Goal: Task Accomplishment & Management: Manage account settings

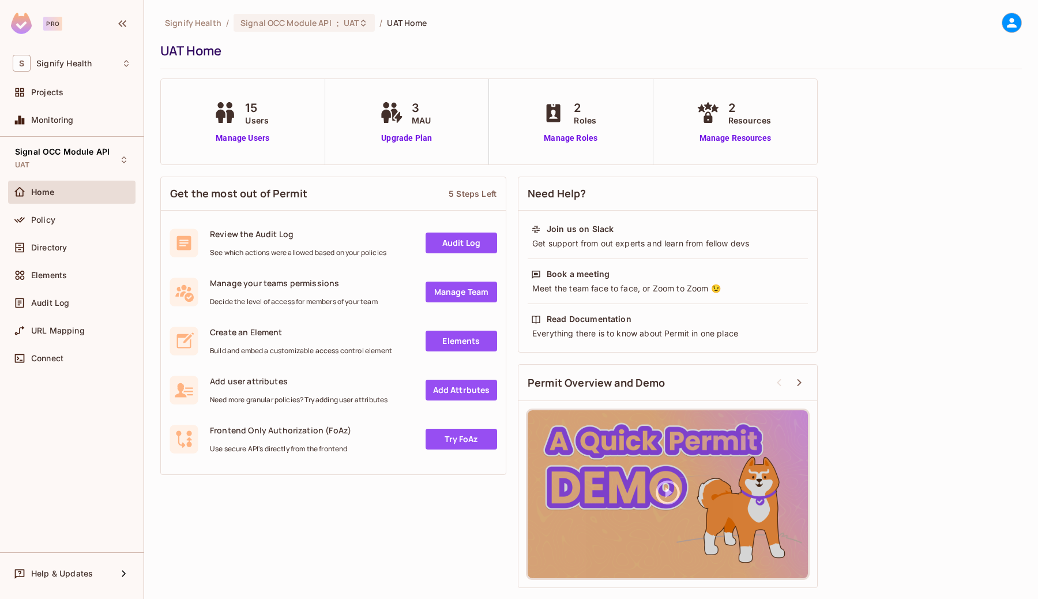
click at [236, 122] on icon at bounding box center [225, 112] width 29 height 21
click at [249, 137] on link "Manage Users" at bounding box center [243, 138] width 64 height 12
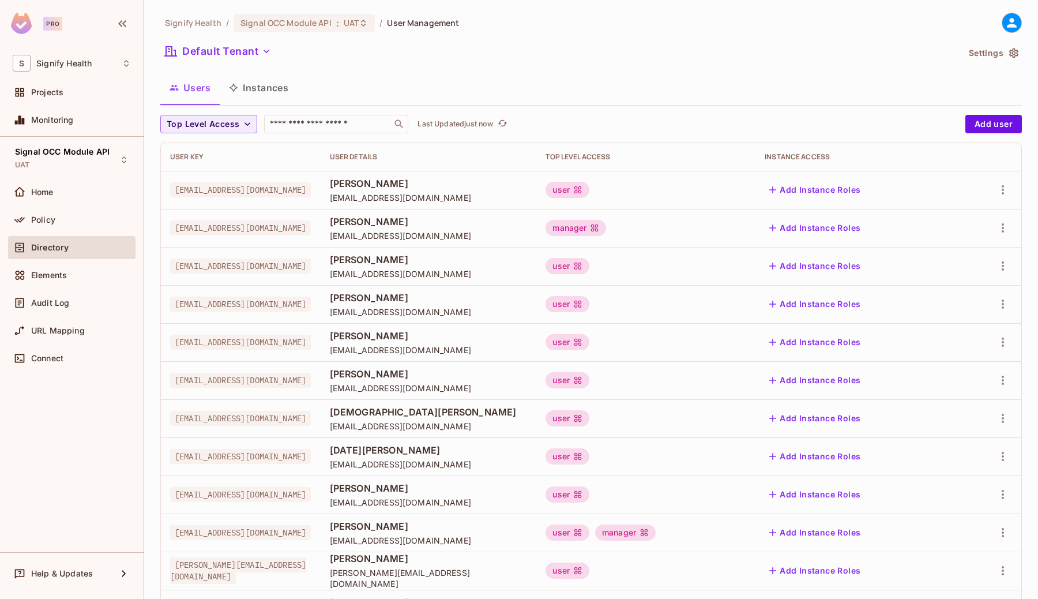
scroll to position [207, 0]
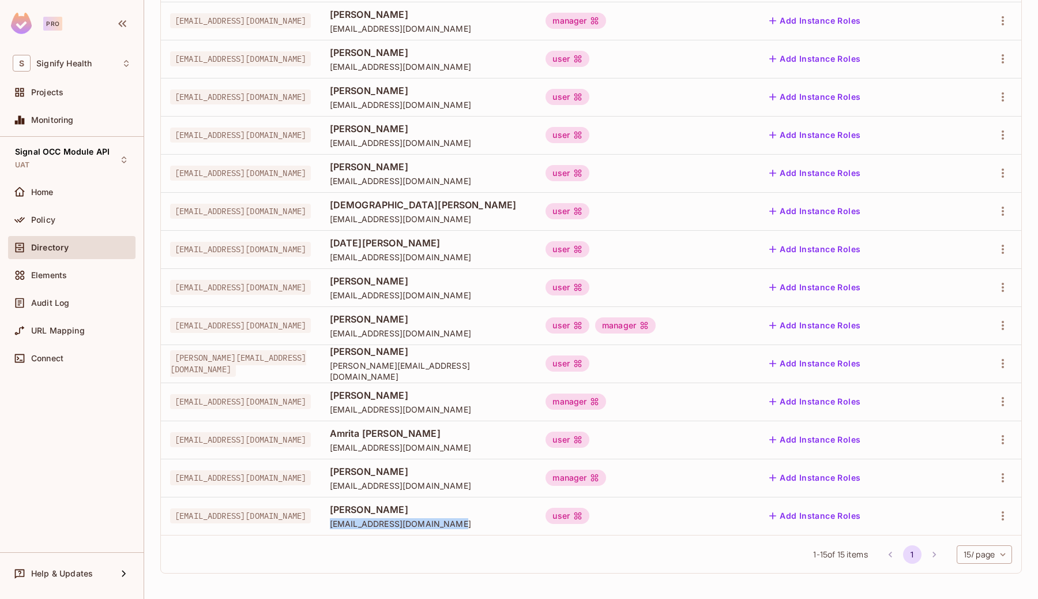
copy span "Jolivarez@signifyhealth.com"
drag, startPoint x: 529, startPoint y: 524, endPoint x: 411, endPoint y: 525, distance: 117.7
click at [411, 525] on span "Jolivarez@signifyhealth.com" at bounding box center [429, 523] width 198 height 11
click at [528, 523] on span "Jolivarez@signifyhealth.com" at bounding box center [429, 523] width 198 height 11
copy span "Jolivarez@signifyhealth.com"
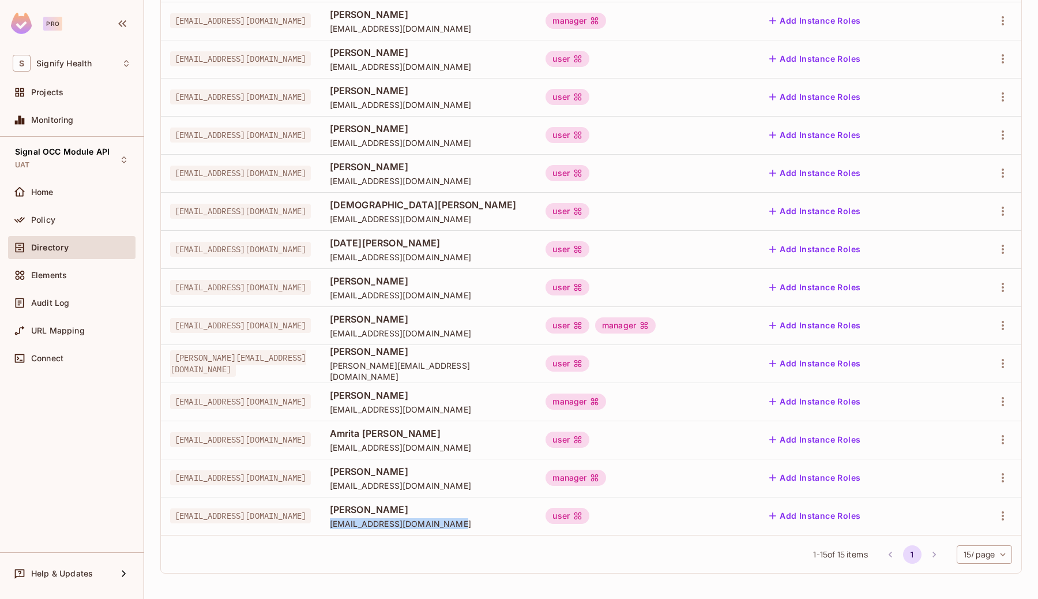
drag, startPoint x: 532, startPoint y: 523, endPoint x: 417, endPoint y: 525, distance: 115.4
click at [417, 525] on span "Jolivarez@signifyhealth.com" at bounding box center [429, 523] width 198 height 11
click at [1004, 515] on icon "button" at bounding box center [1003, 515] width 2 height 9
click at [953, 525] on li "Edit" at bounding box center [953, 521] width 102 height 25
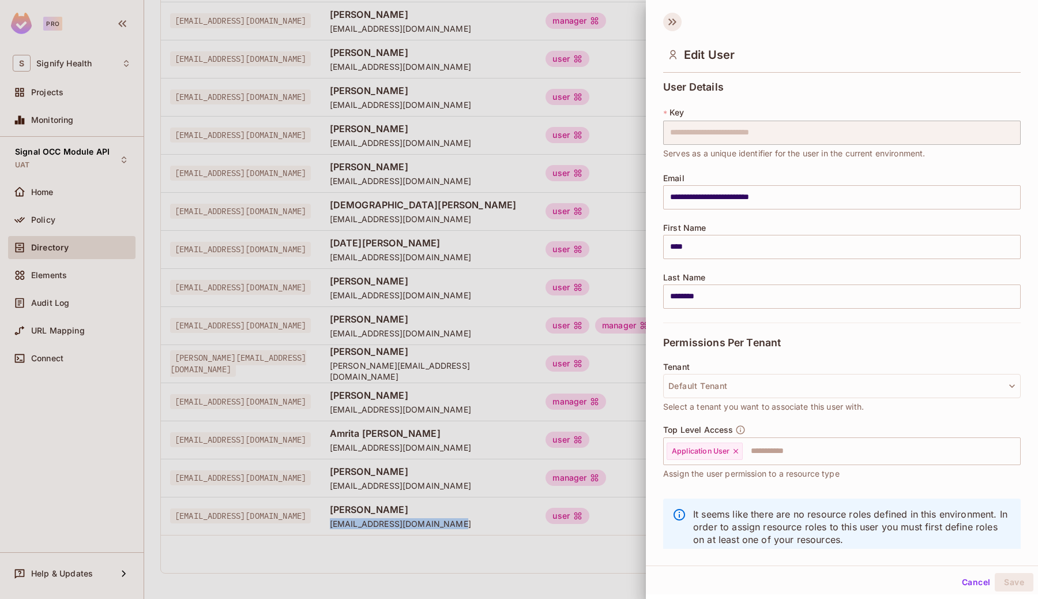
click at [669, 21] on icon at bounding box center [672, 22] width 18 height 18
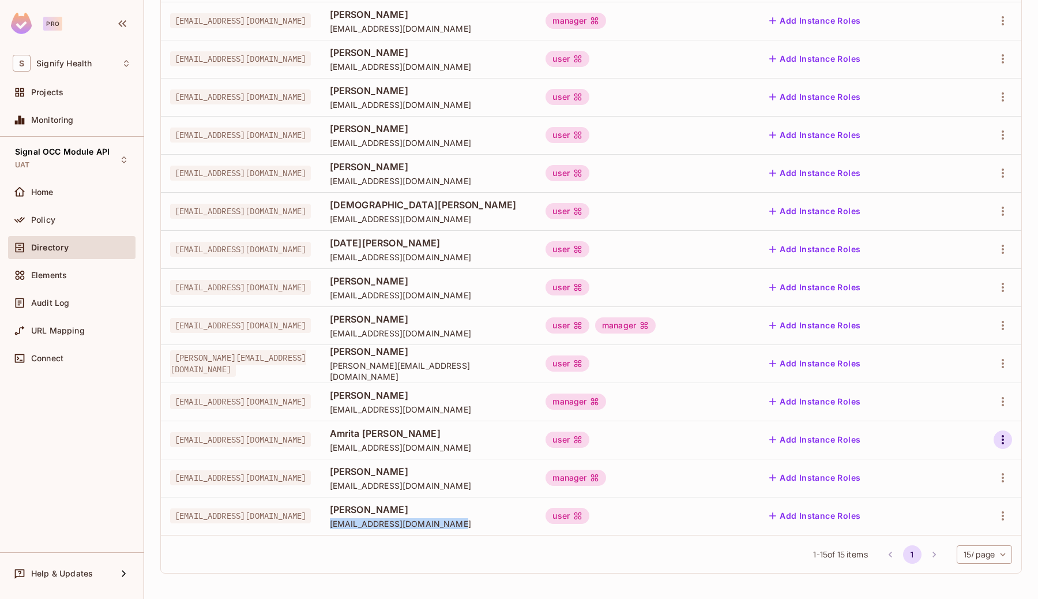
click at [1006, 436] on icon "button" at bounding box center [1003, 440] width 14 height 14
click at [945, 465] on div "Edit" at bounding box center [942, 466] width 16 height 12
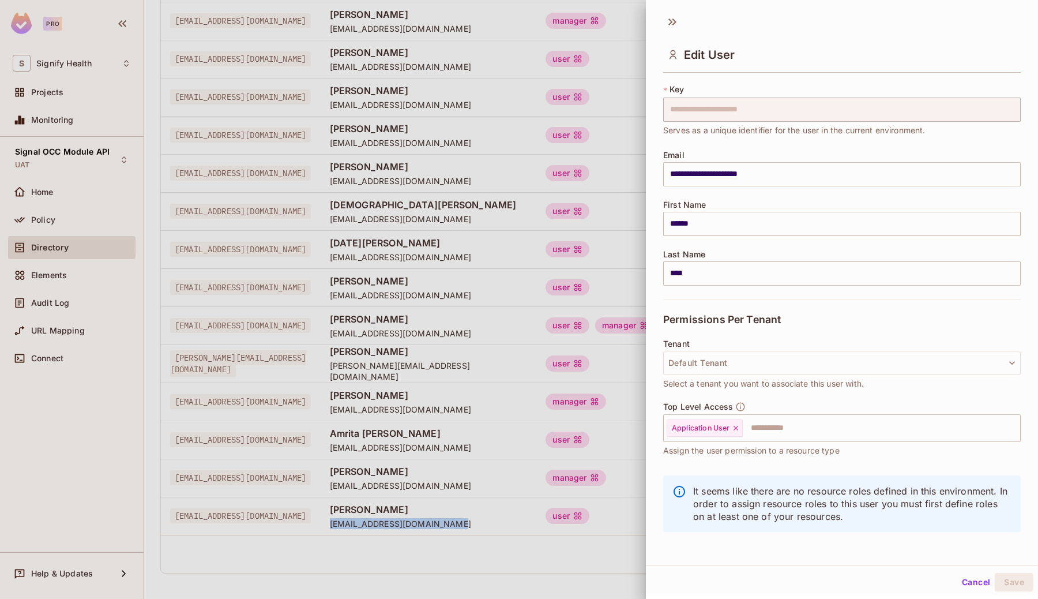
scroll to position [25, 0]
click at [441, 497] on div at bounding box center [519, 299] width 1038 height 599
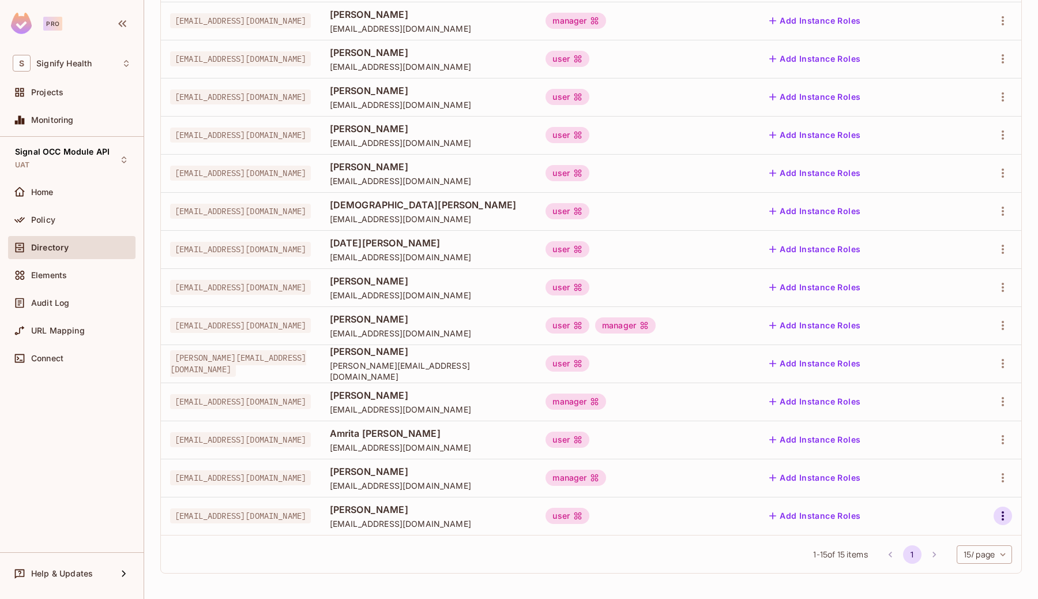
click at [1004, 513] on icon "button" at bounding box center [1003, 516] width 14 height 14
click at [958, 530] on li "Edit" at bounding box center [953, 521] width 102 height 25
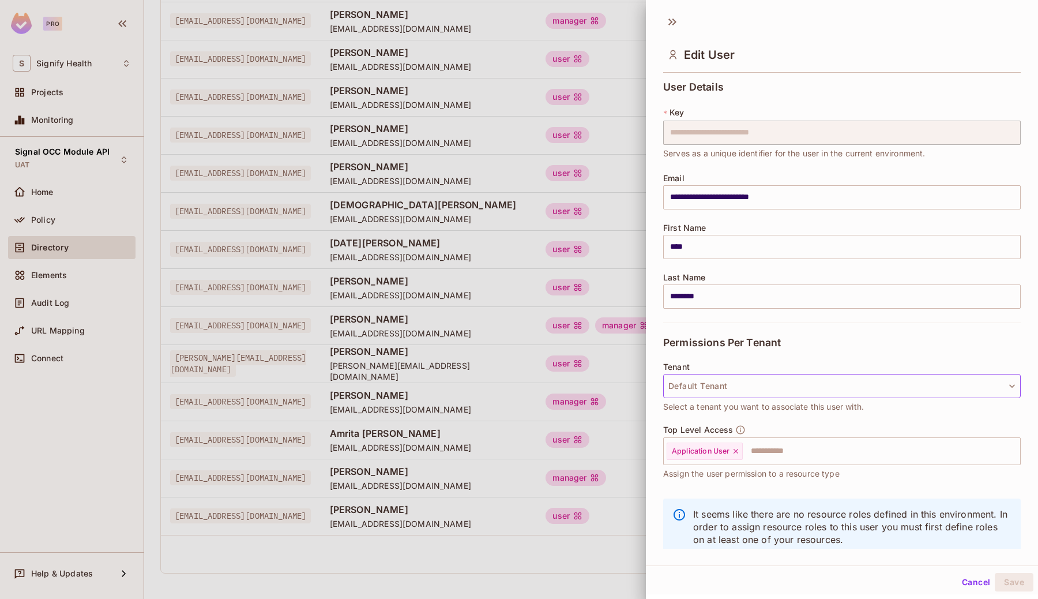
click at [1011, 381] on icon "button" at bounding box center [1013, 386] width 12 height 12
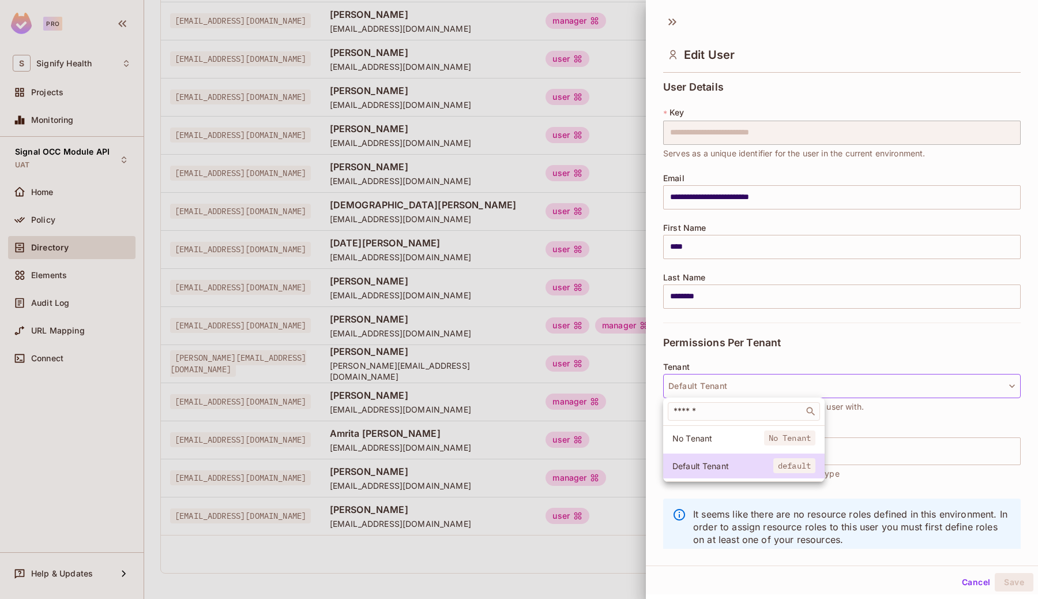
click at [533, 553] on div at bounding box center [519, 299] width 1038 height 599
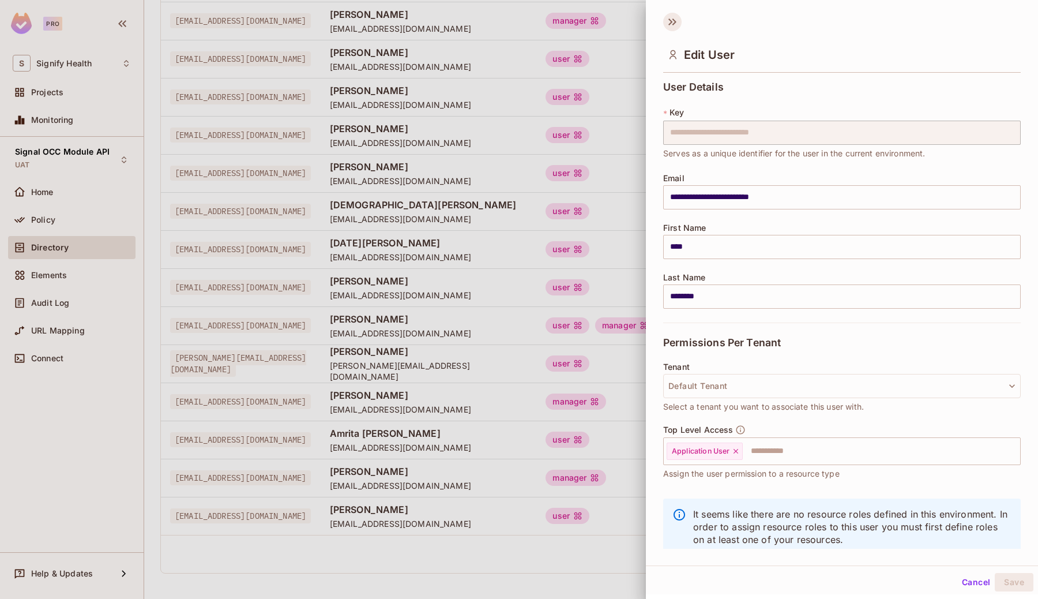
click at [669, 24] on icon at bounding box center [672, 22] width 18 height 18
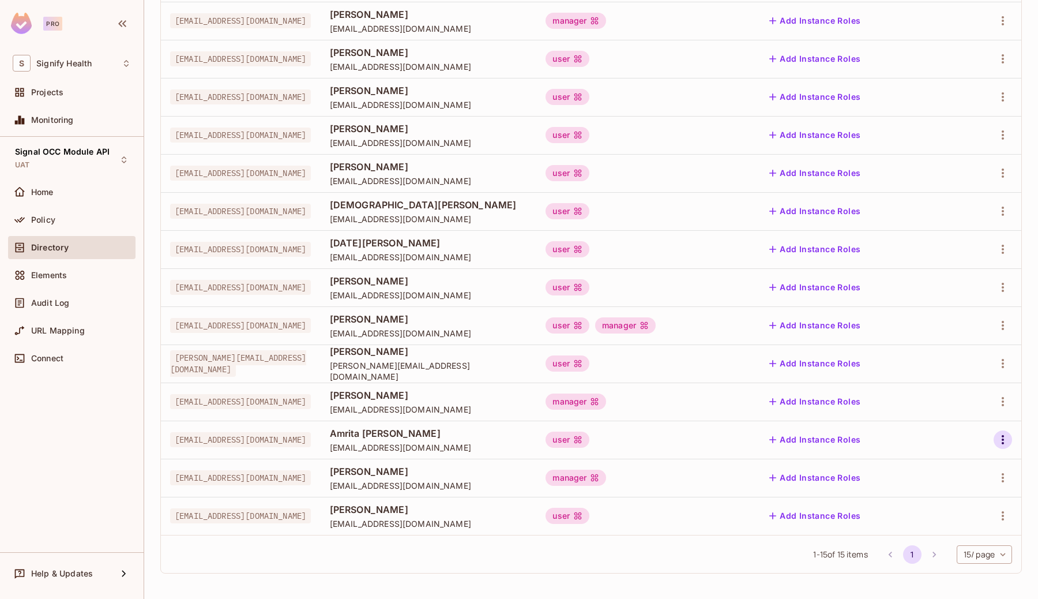
click at [998, 440] on icon "button" at bounding box center [1003, 440] width 14 height 14
click at [966, 458] on li "Edit" at bounding box center [953, 465] width 102 height 25
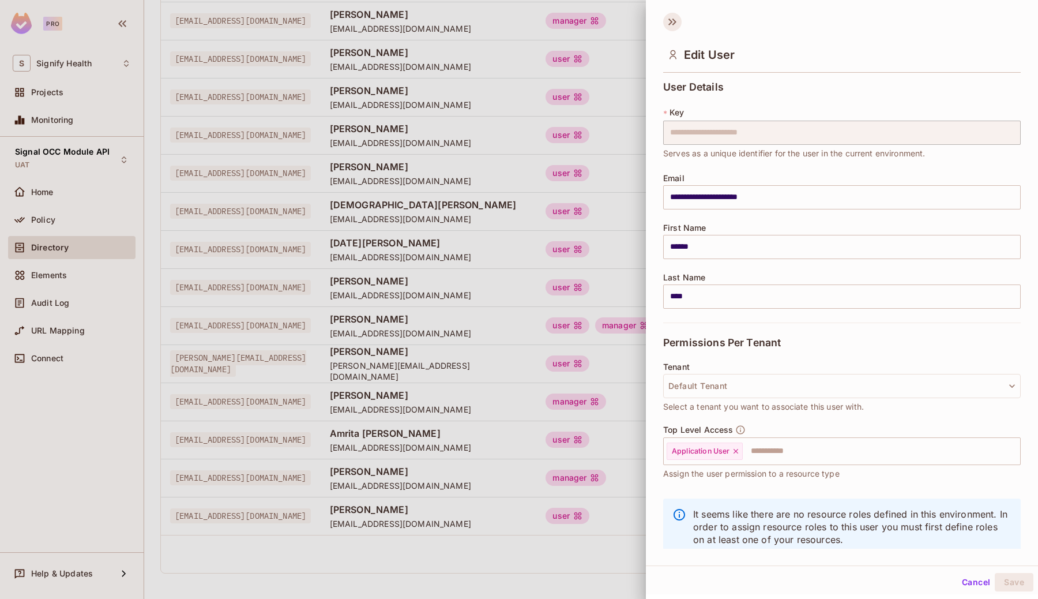
click at [664, 22] on icon at bounding box center [672, 22] width 18 height 18
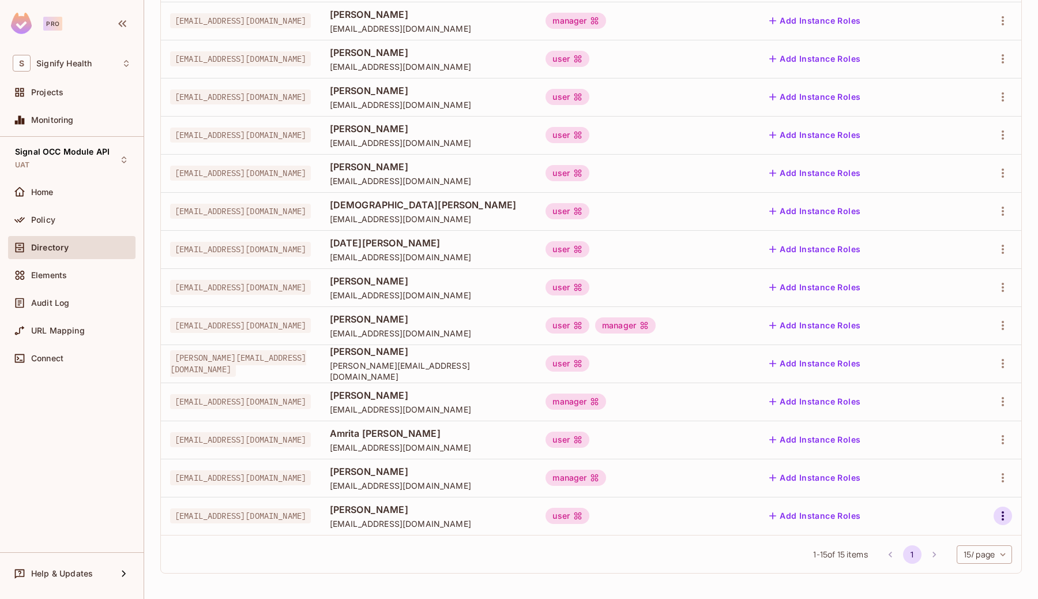
click at [1002, 512] on icon "button" at bounding box center [1003, 515] width 2 height 9
click at [962, 523] on li "Edit" at bounding box center [953, 521] width 102 height 25
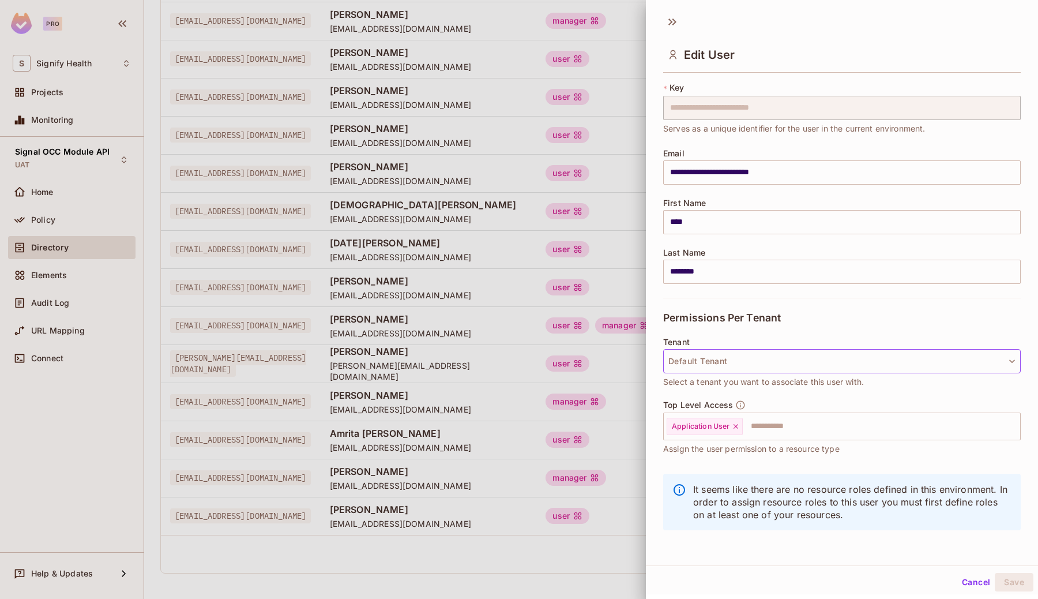
scroll to position [0, 0]
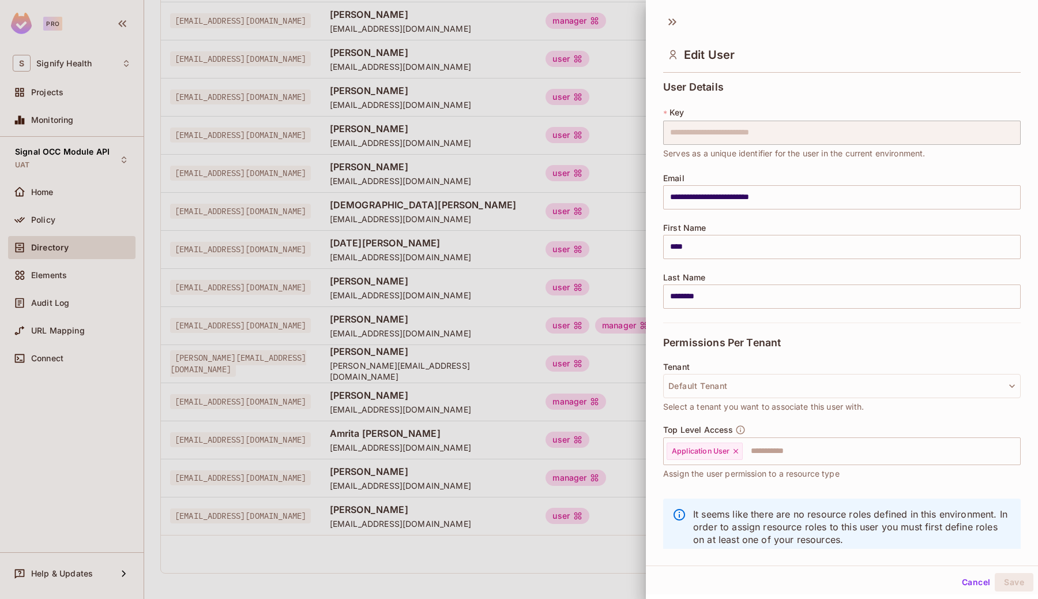
click at [982, 580] on button "Cancel" at bounding box center [976, 582] width 37 height 18
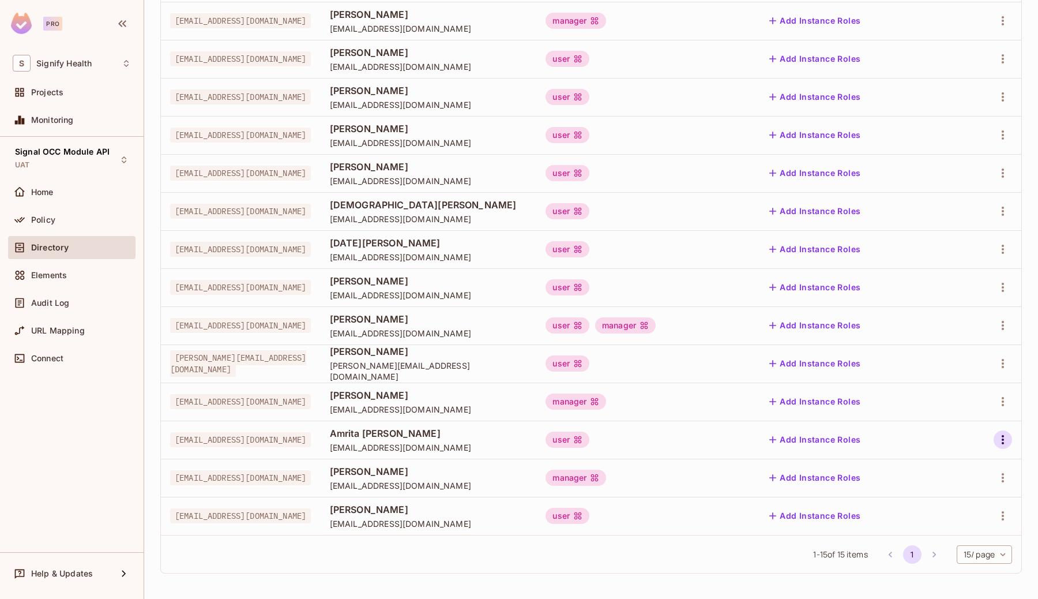
click at [1002, 433] on icon "button" at bounding box center [1003, 440] width 14 height 14
click at [978, 466] on li "Edit" at bounding box center [953, 465] width 102 height 25
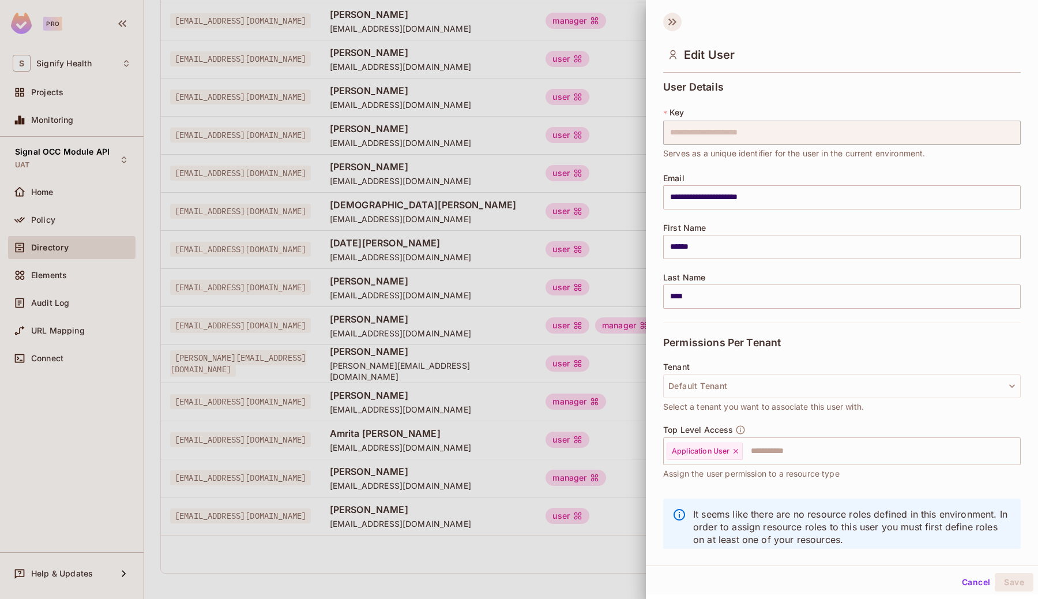
click at [673, 20] on icon at bounding box center [675, 21] width 4 height 7
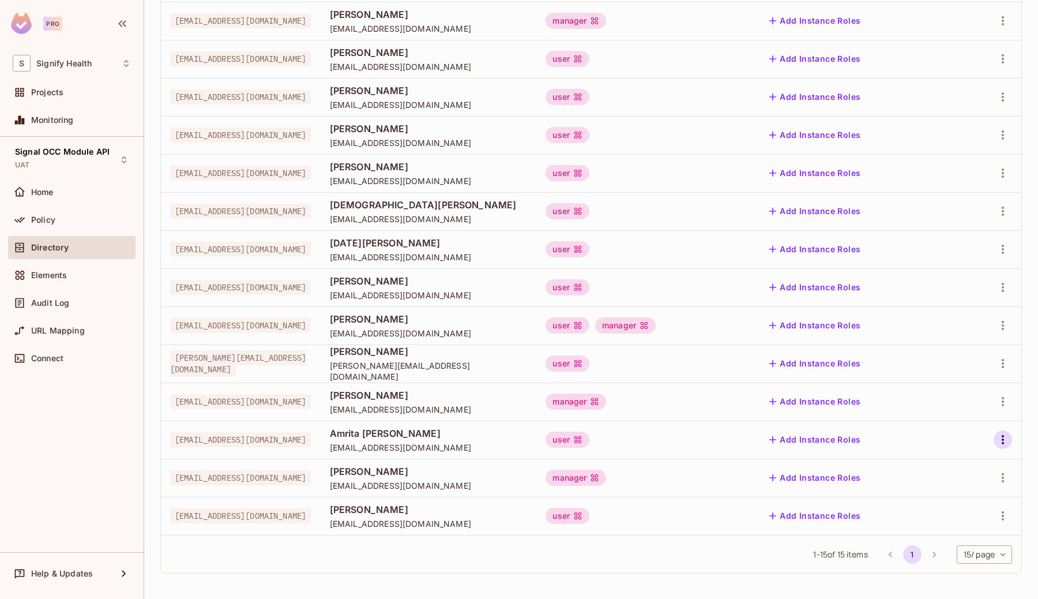
click at [1005, 439] on icon "button" at bounding box center [1003, 440] width 14 height 14
click at [929, 464] on div "Edit" at bounding box center [932, 466] width 42 height 18
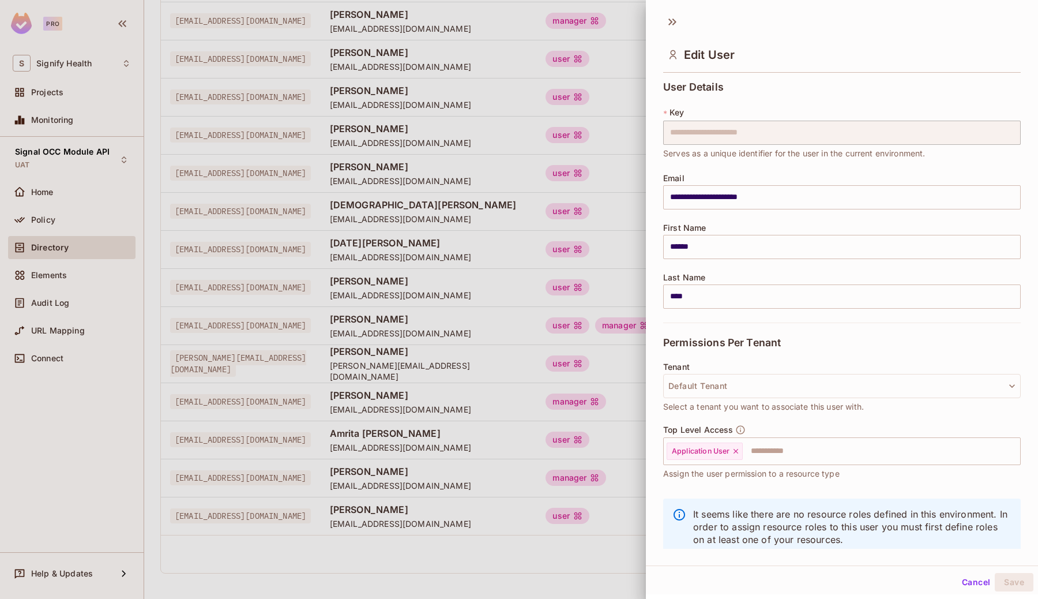
click at [678, 13] on div "Edit User" at bounding box center [842, 45] width 392 height 64
click at [670, 21] on icon at bounding box center [672, 22] width 18 height 18
